Goal: Task Accomplishment & Management: Use online tool/utility

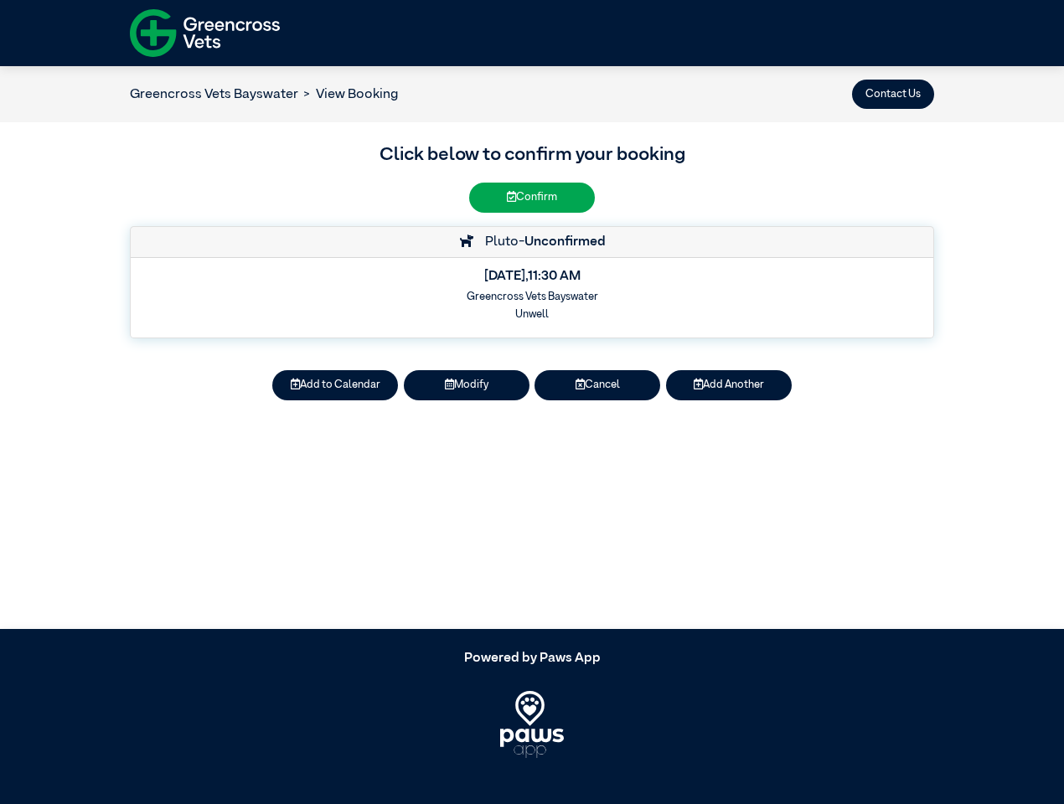
click at [893, 94] on button "Contact Us" at bounding box center [893, 94] width 82 height 29
click at [335, 385] on button "Add to Calendar" at bounding box center [335, 384] width 126 height 29
click at [467, 385] on button "Modify" at bounding box center [467, 384] width 126 height 29
click at [597, 385] on button "Cancel" at bounding box center [597, 384] width 126 height 29
click at [729, 385] on button "Add Another" at bounding box center [729, 384] width 126 height 29
